Goal: Book appointment/travel/reservation

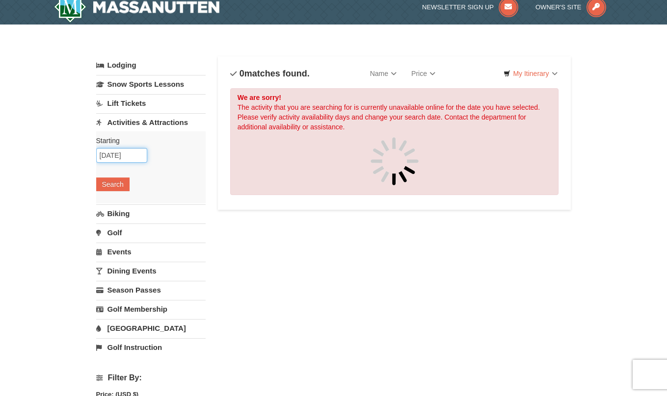
click at [122, 156] on input "[DATE]" at bounding box center [121, 155] width 51 height 15
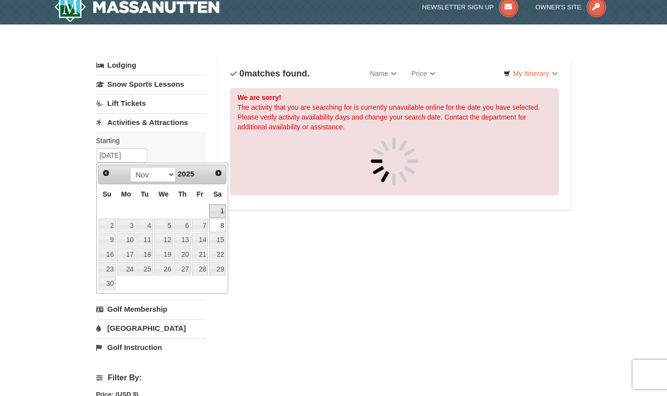
click at [221, 210] on link "1" at bounding box center [217, 212] width 17 height 14
type input "11/01/2025"
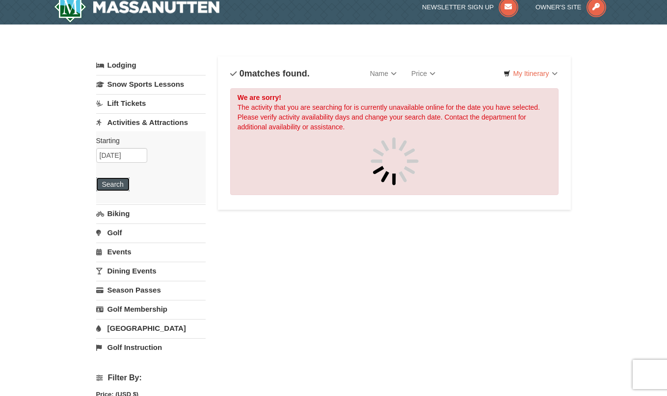
click at [107, 185] on button "Search" at bounding box center [112, 185] width 33 height 14
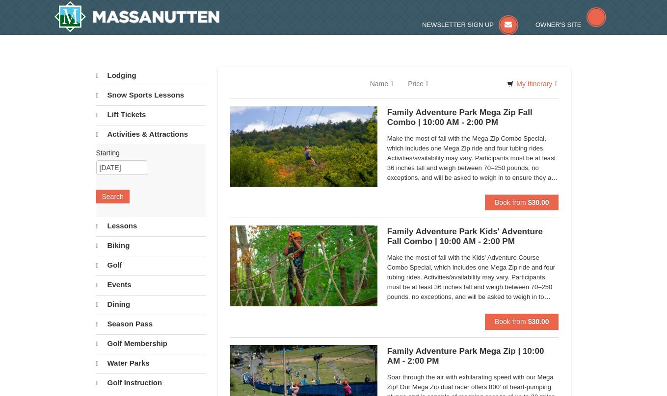
select select "9"
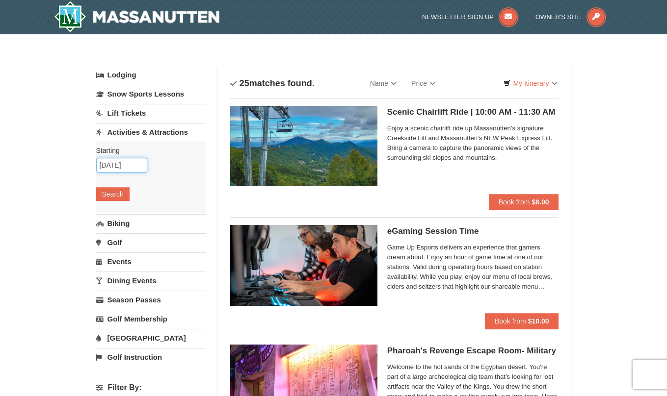
click at [122, 165] on input "11/01/2025" at bounding box center [121, 165] width 51 height 15
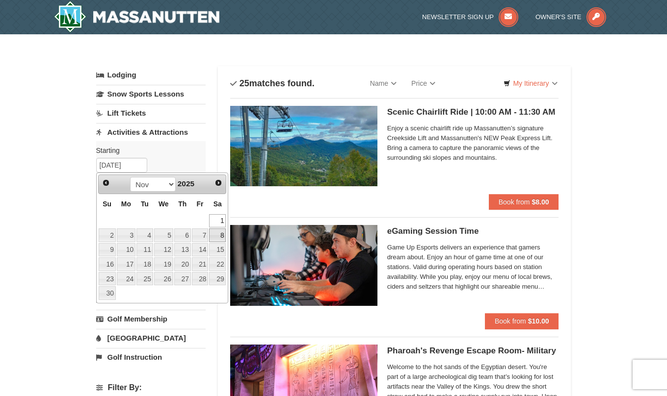
click at [216, 236] on link "8" at bounding box center [217, 236] width 17 height 14
type input "[DATE]"
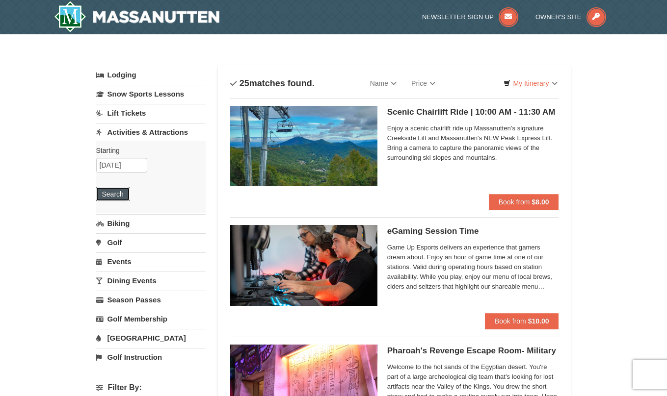
click at [119, 196] on button "Search" at bounding box center [112, 194] width 33 height 14
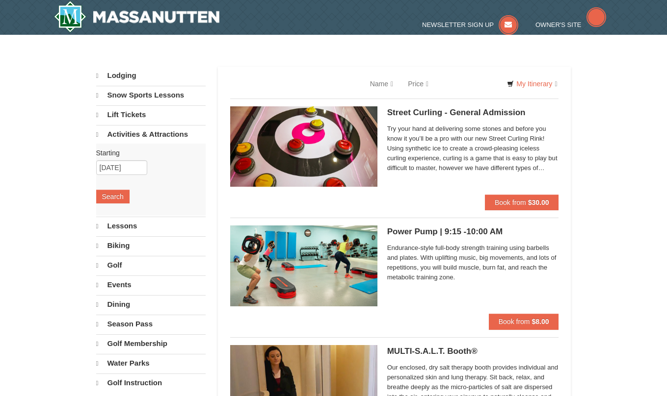
select select "9"
